Goal: Information Seeking & Learning: Learn about a topic

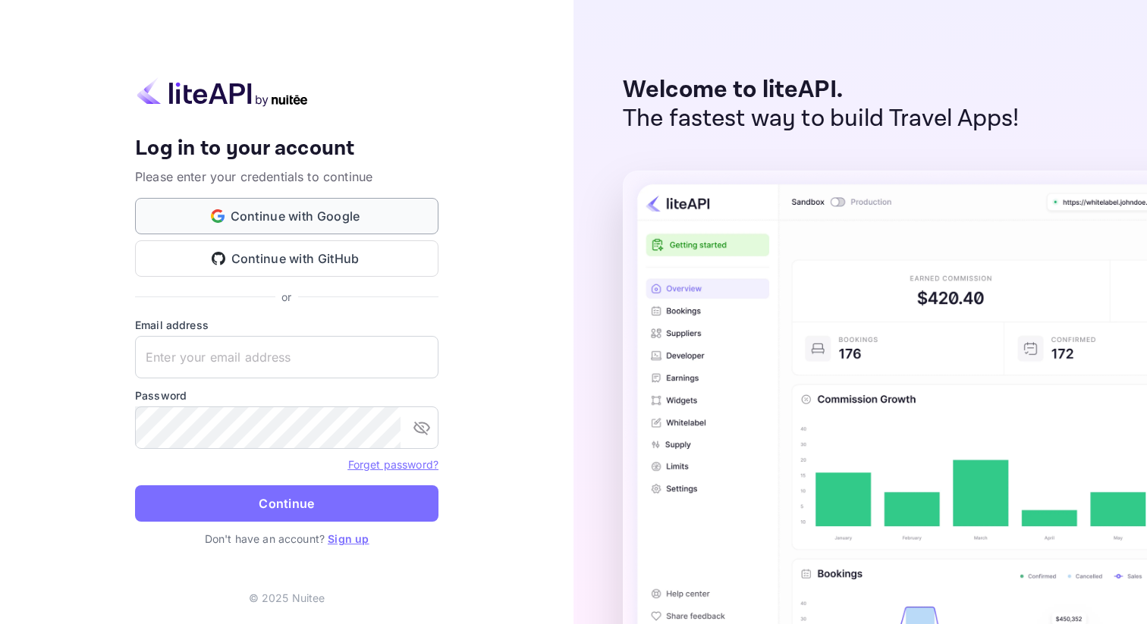
click at [387, 204] on button "Continue with Google" at bounding box center [286, 216] width 303 height 36
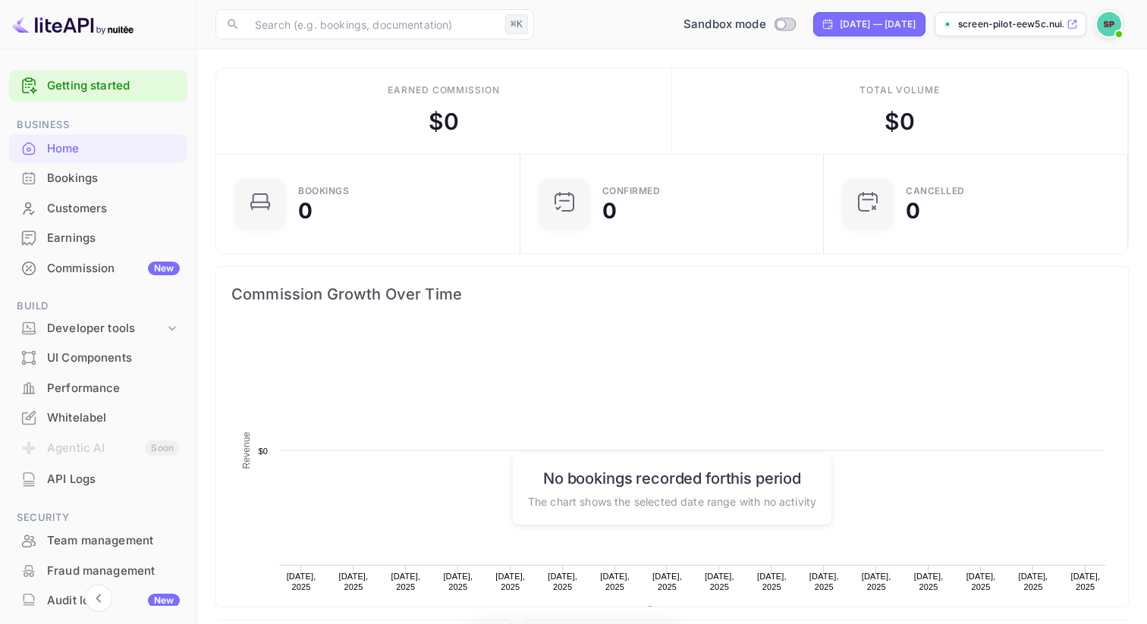
scroll to position [247, 295]
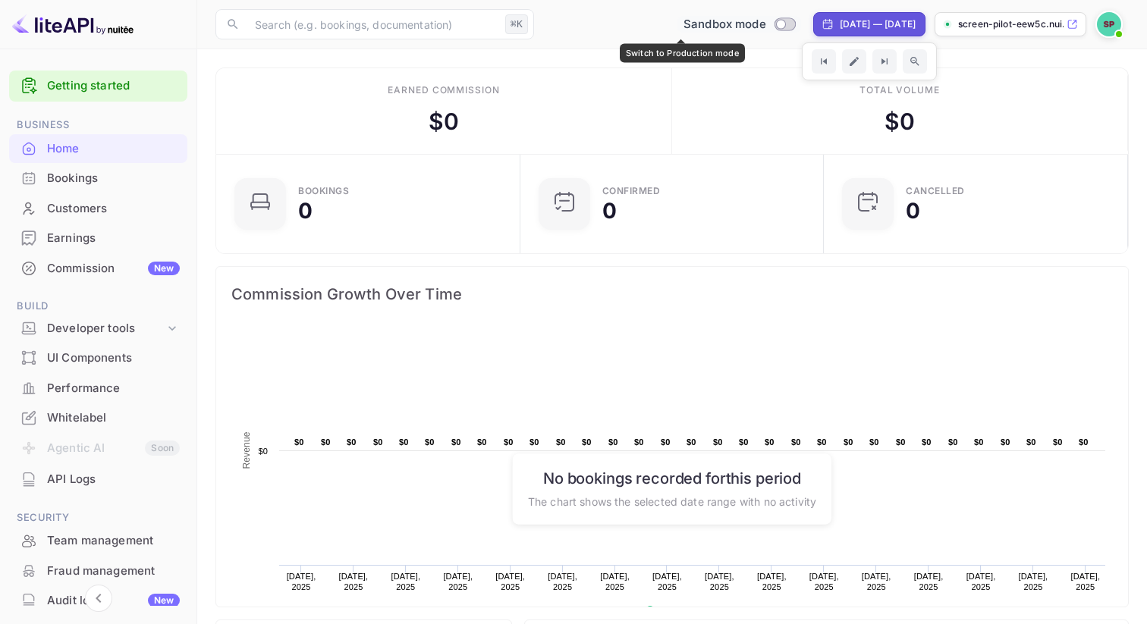
click at [766, 25] on input "Switch to Production mode" at bounding box center [781, 24] width 30 height 10
checkbox input "true"
click at [774, 22] on input "Switch to Sandbox mode" at bounding box center [789, 24] width 30 height 10
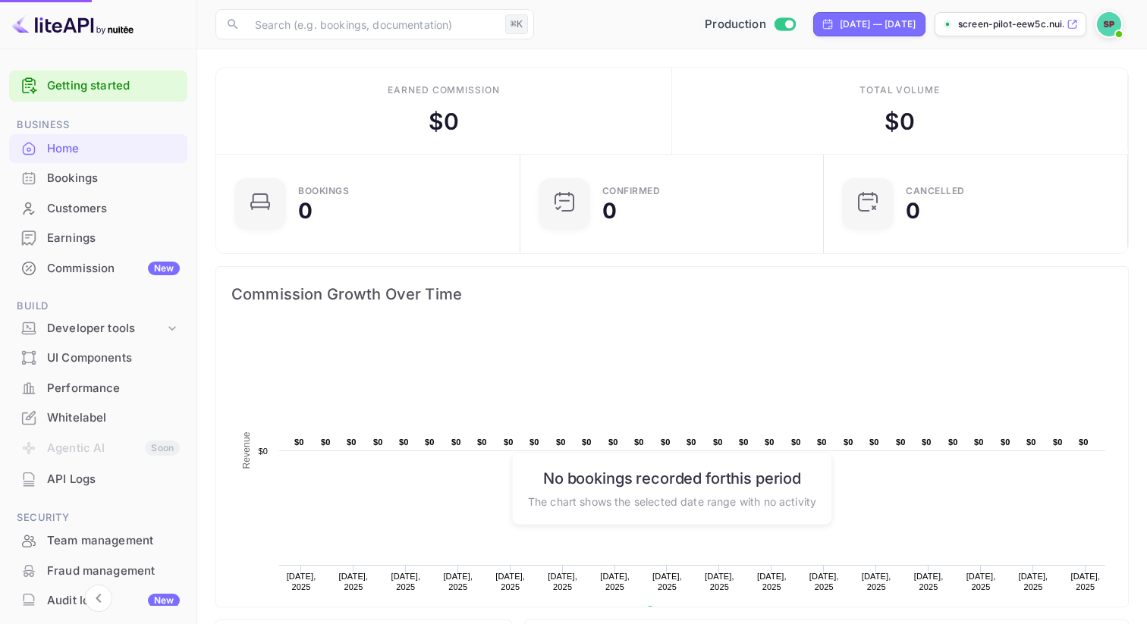
checkbox input "false"
click at [995, 22] on p "screen-pilot-eew5c.nui..." at bounding box center [1010, 24] width 105 height 14
click at [84, 474] on div "API Logs" at bounding box center [113, 479] width 133 height 17
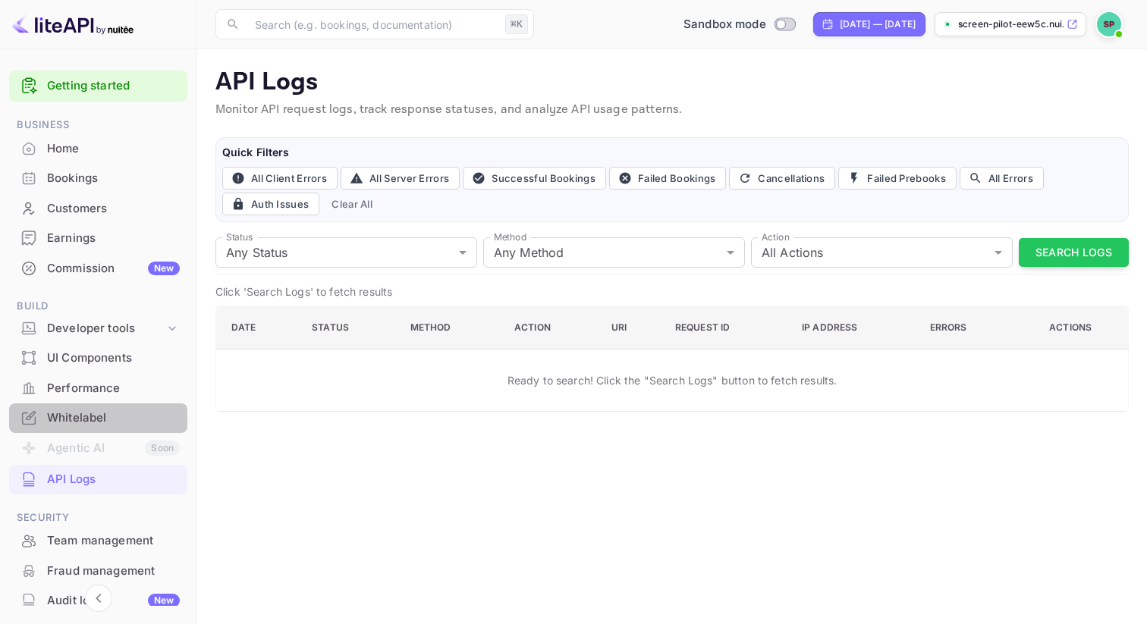
click at [97, 423] on div "Whitelabel" at bounding box center [113, 418] width 133 height 17
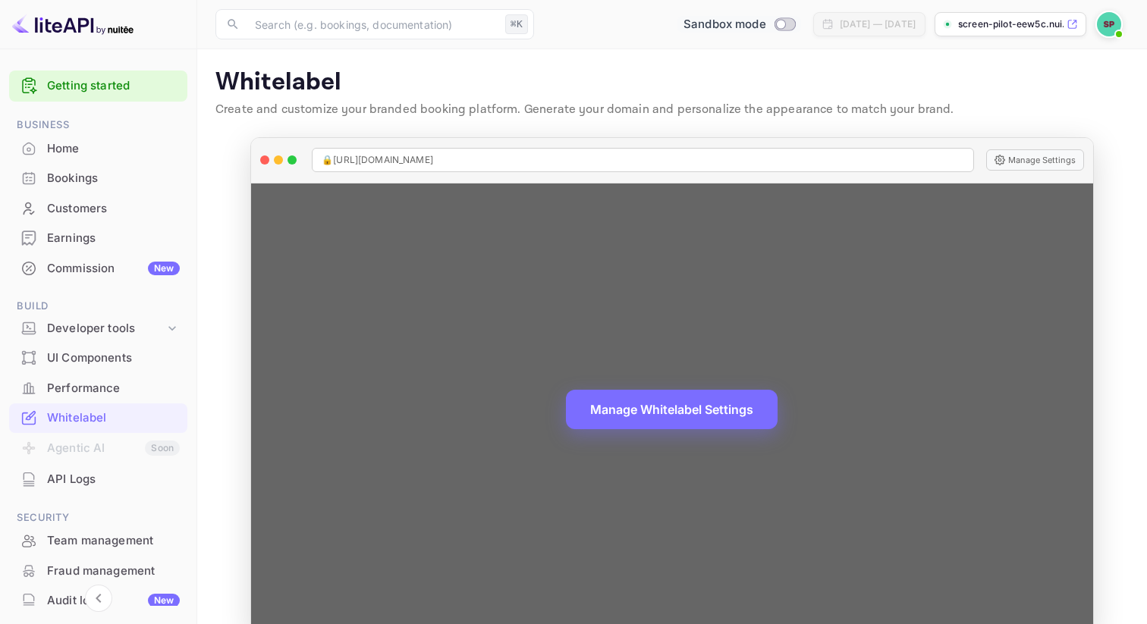
scroll to position [30, 0]
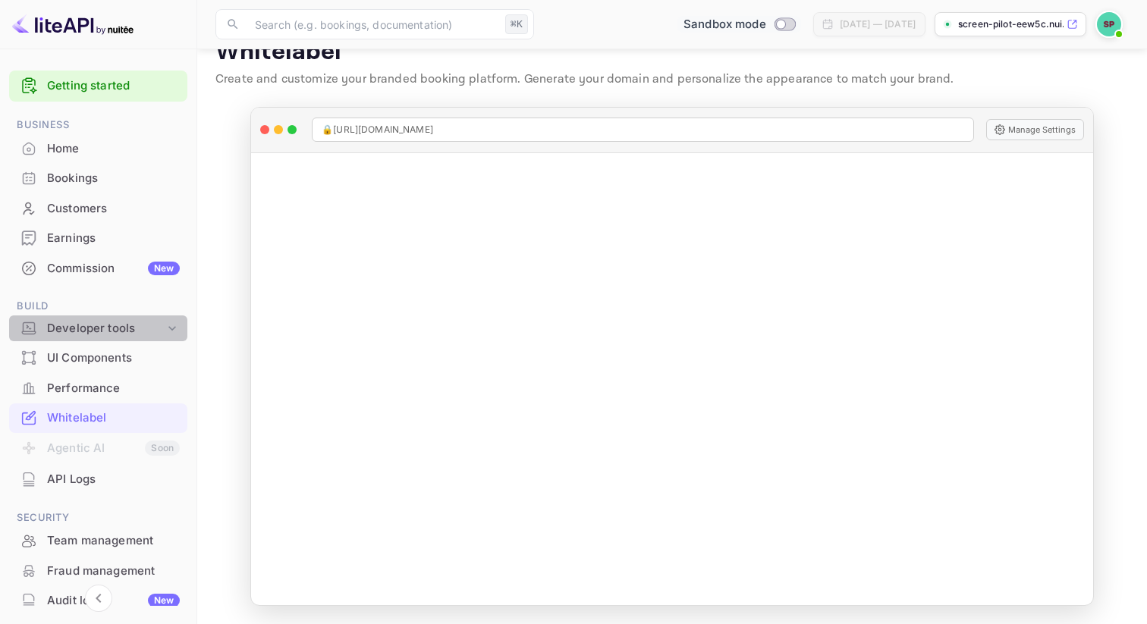
click at [172, 332] on icon at bounding box center [172, 328] width 15 height 15
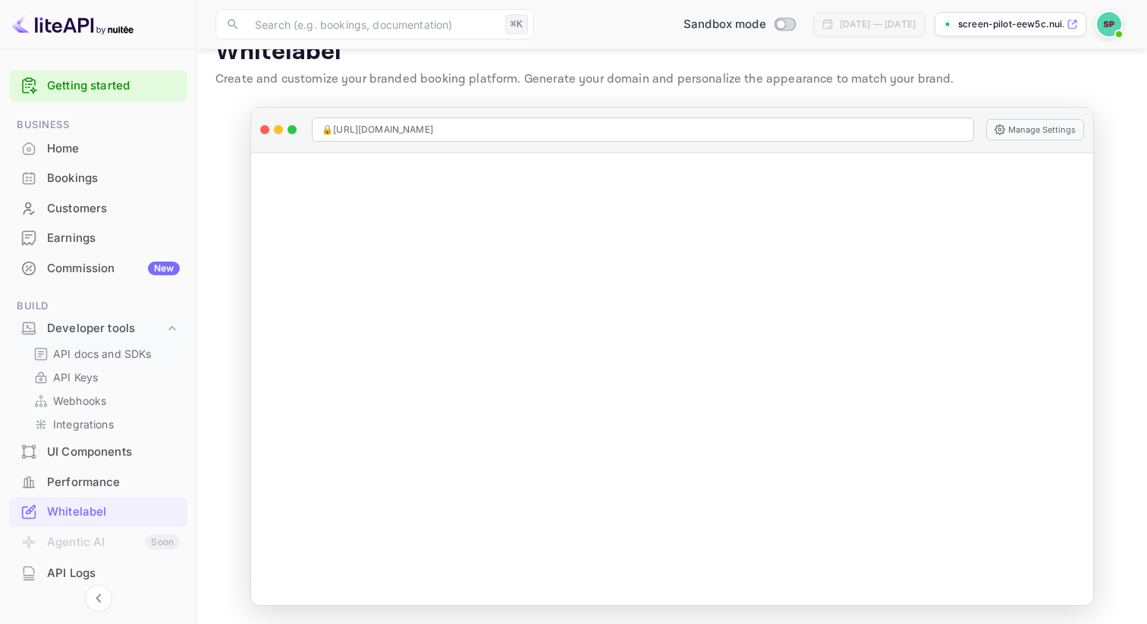
click at [122, 360] on p "API docs and SDKs" at bounding box center [102, 354] width 99 height 16
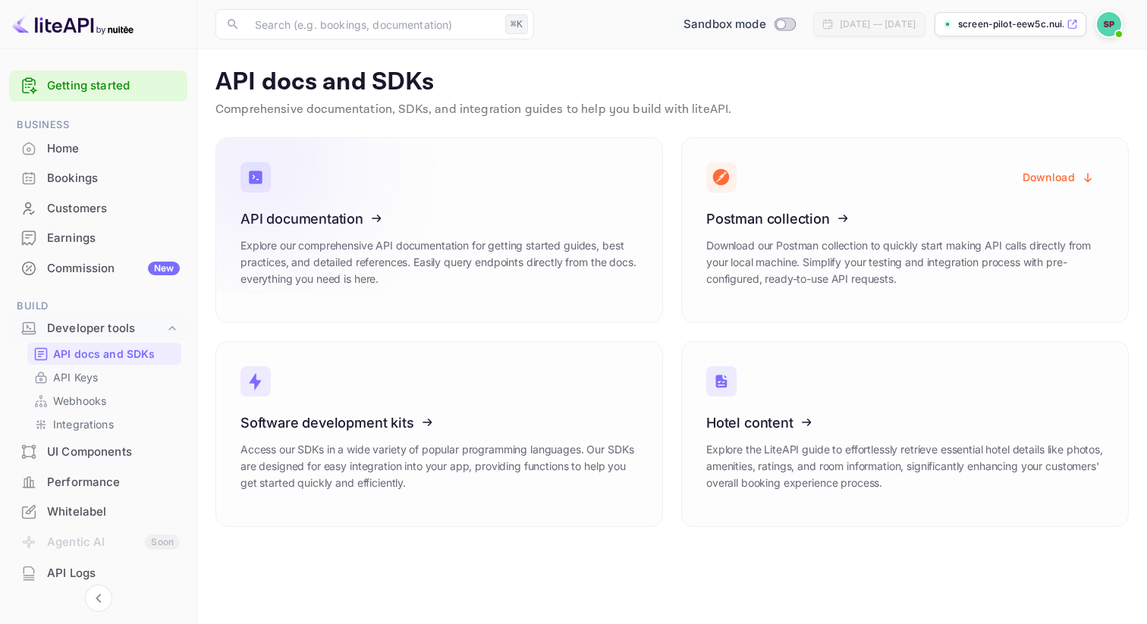
click at [441, 251] on icon at bounding box center [334, 216] width 236 height 156
